Goal: Task Accomplishment & Management: Manage account settings

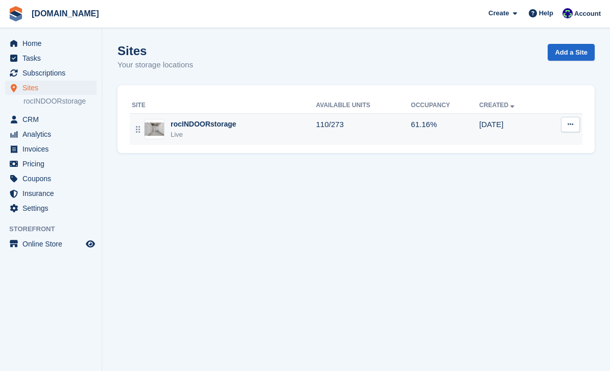
click at [337, 113] on td "110/273" at bounding box center [363, 129] width 95 height 32
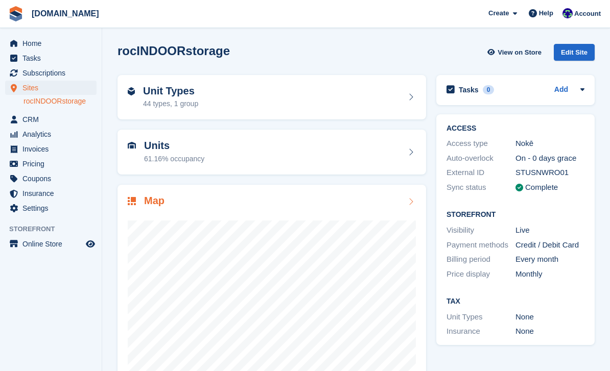
click at [233, 210] on div at bounding box center [272, 310] width 288 height 204
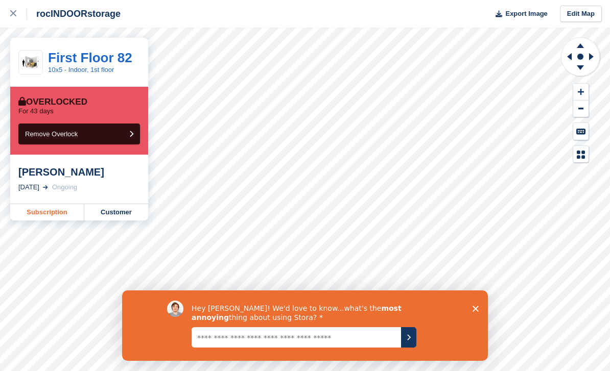
click at [51, 208] on link "Subscription" at bounding box center [47, 212] width 74 height 16
click at [56, 211] on link "Subscription" at bounding box center [47, 212] width 74 height 16
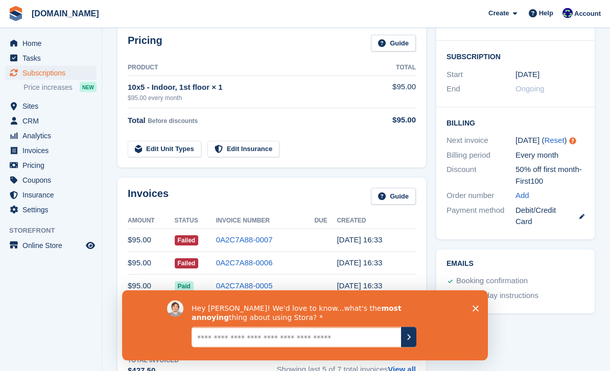
scroll to position [163, 0]
click at [478, 311] on polygon "Close survey" at bounding box center [476, 309] width 6 height 6
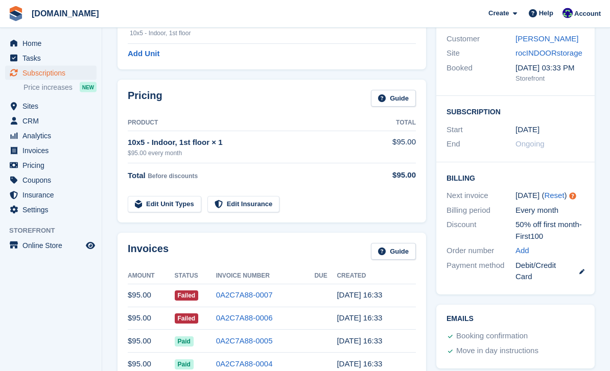
scroll to position [45, 0]
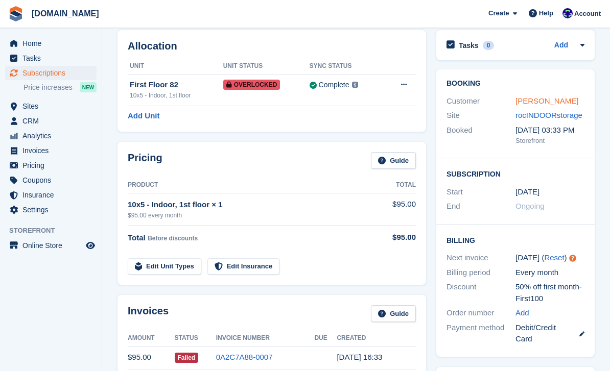
click at [539, 104] on link "[PERSON_NAME]" at bounding box center [546, 101] width 63 height 9
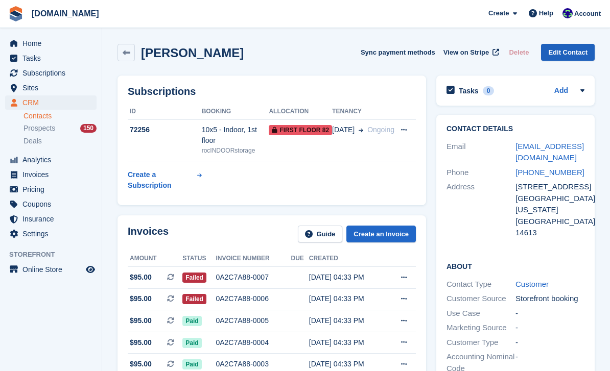
click at [575, 50] on link "Edit Contact" at bounding box center [568, 52] width 54 height 17
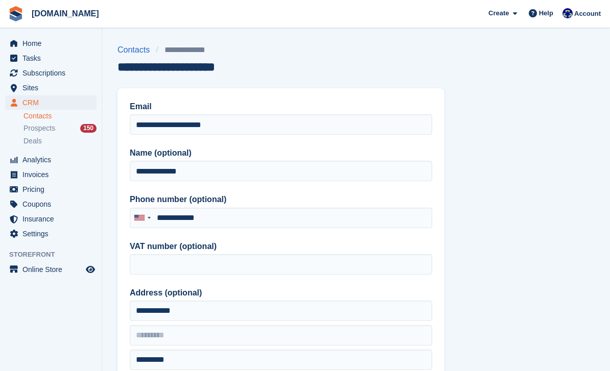
type input "**********"
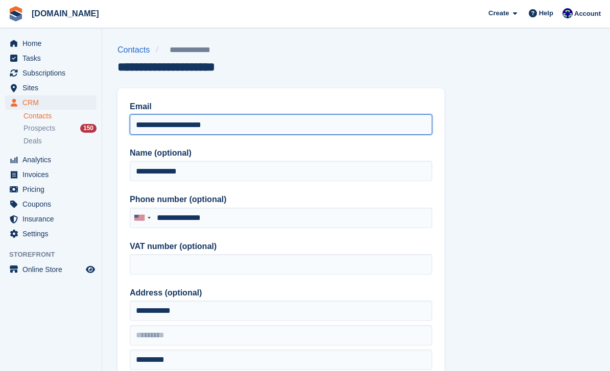
click at [270, 129] on input "**********" at bounding box center [281, 124] width 302 height 20
type input "*"
type input "**********"
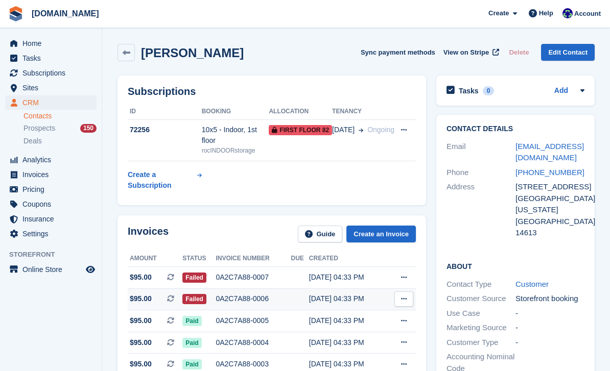
click at [244, 297] on div "0A2C7A88-0006" at bounding box center [253, 299] width 75 height 11
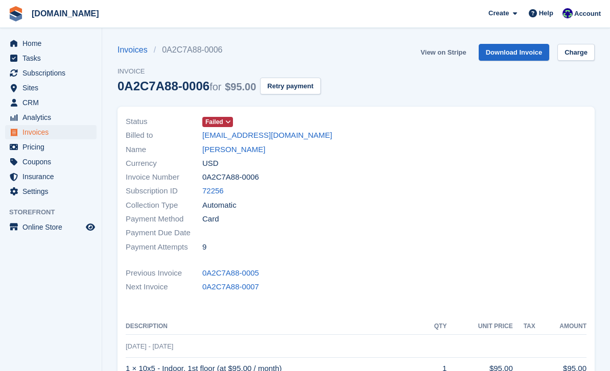
click at [450, 56] on link "View on Stripe" at bounding box center [443, 52] width 54 height 17
click at [434, 56] on link "View on Stripe" at bounding box center [443, 52] width 54 height 17
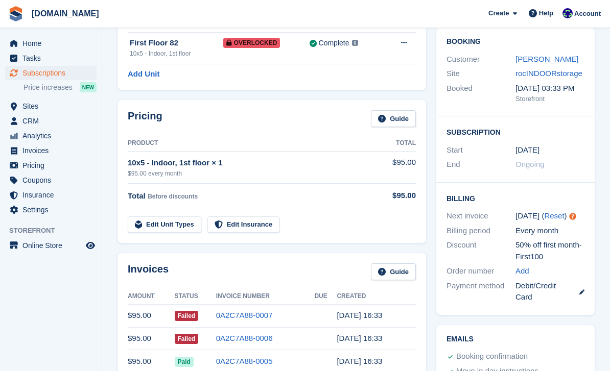
scroll to position [122, 0]
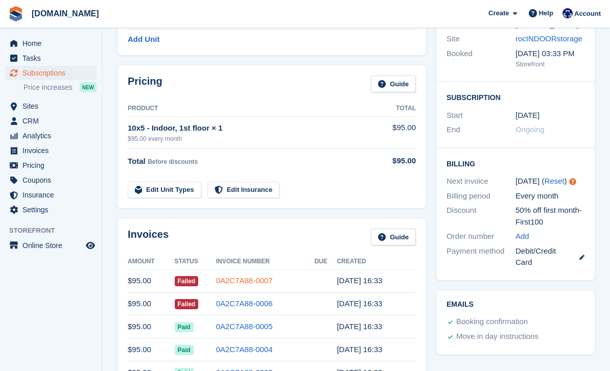
click at [244, 284] on link "0A2C7A88-0007" at bounding box center [244, 280] width 57 height 9
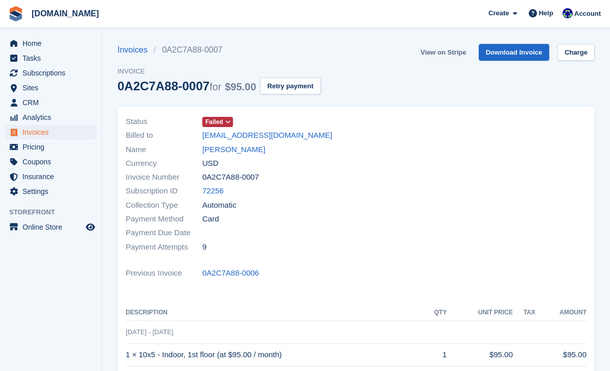
click at [451, 54] on link "View on Stripe" at bounding box center [443, 52] width 54 height 17
click at [229, 151] on link "[PERSON_NAME]" at bounding box center [233, 150] width 63 height 12
